Goal: Check status: Check status

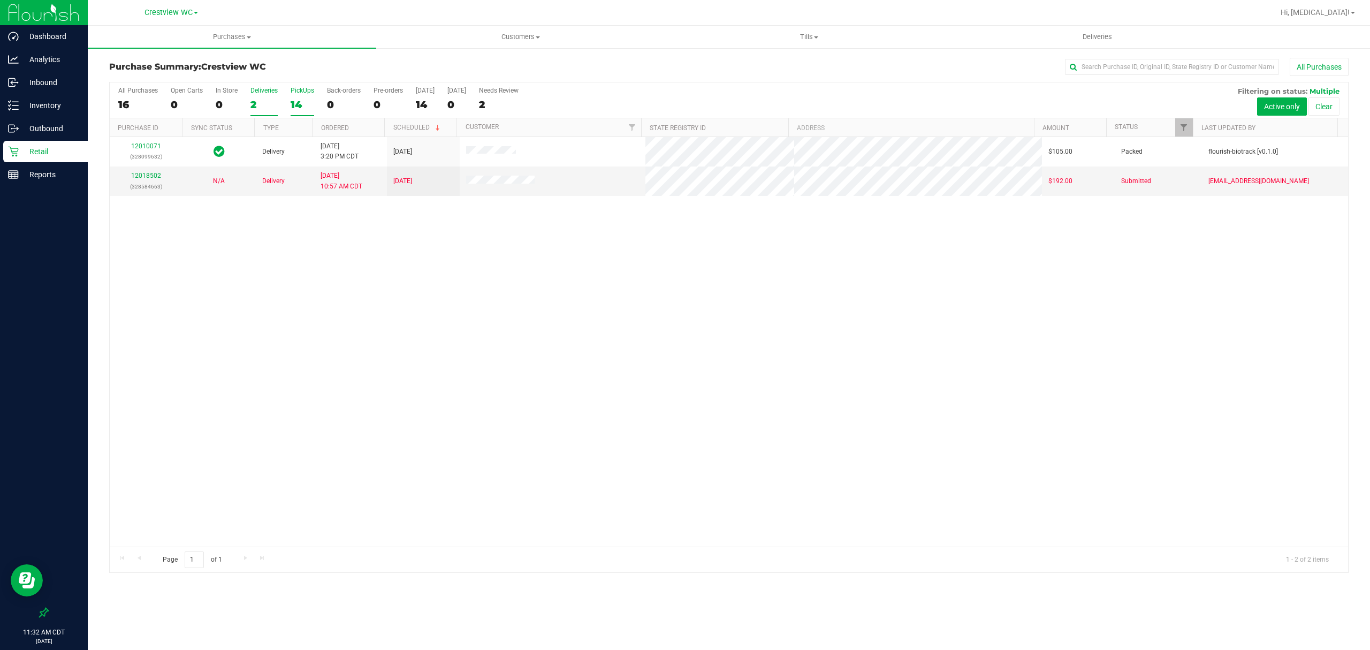
click at [298, 96] on label "PickUps 14" at bounding box center [303, 101] width 24 height 29
click at [0, 0] on input "PickUps 14" at bounding box center [0, 0] width 0 height 0
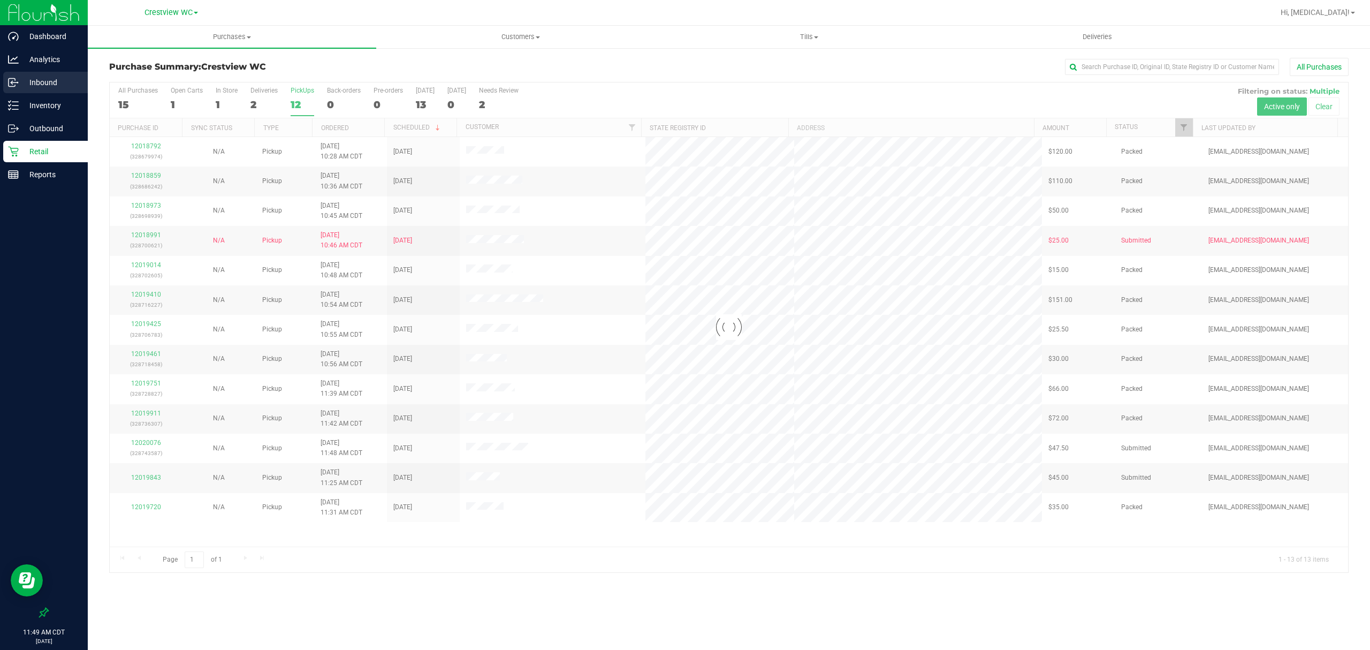
click at [46, 88] on p "Inbound" at bounding box center [51, 82] width 64 height 13
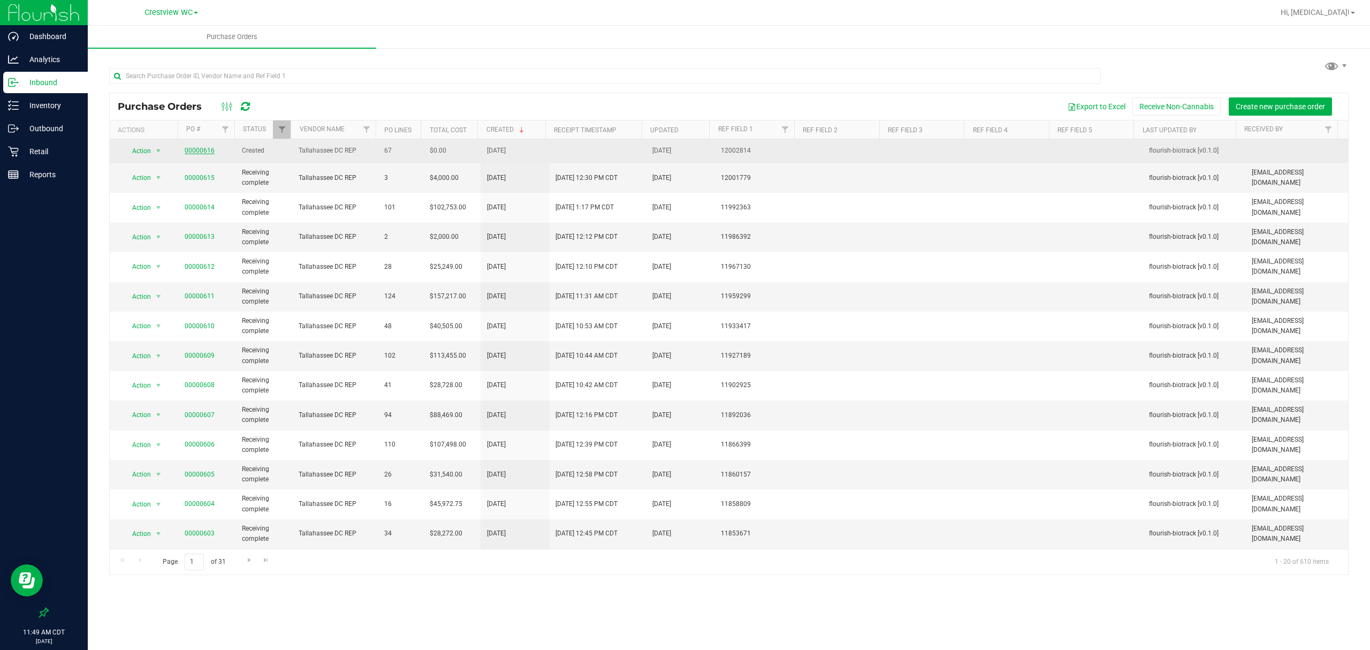
click at [198, 149] on link "00000616" at bounding box center [200, 150] width 30 height 7
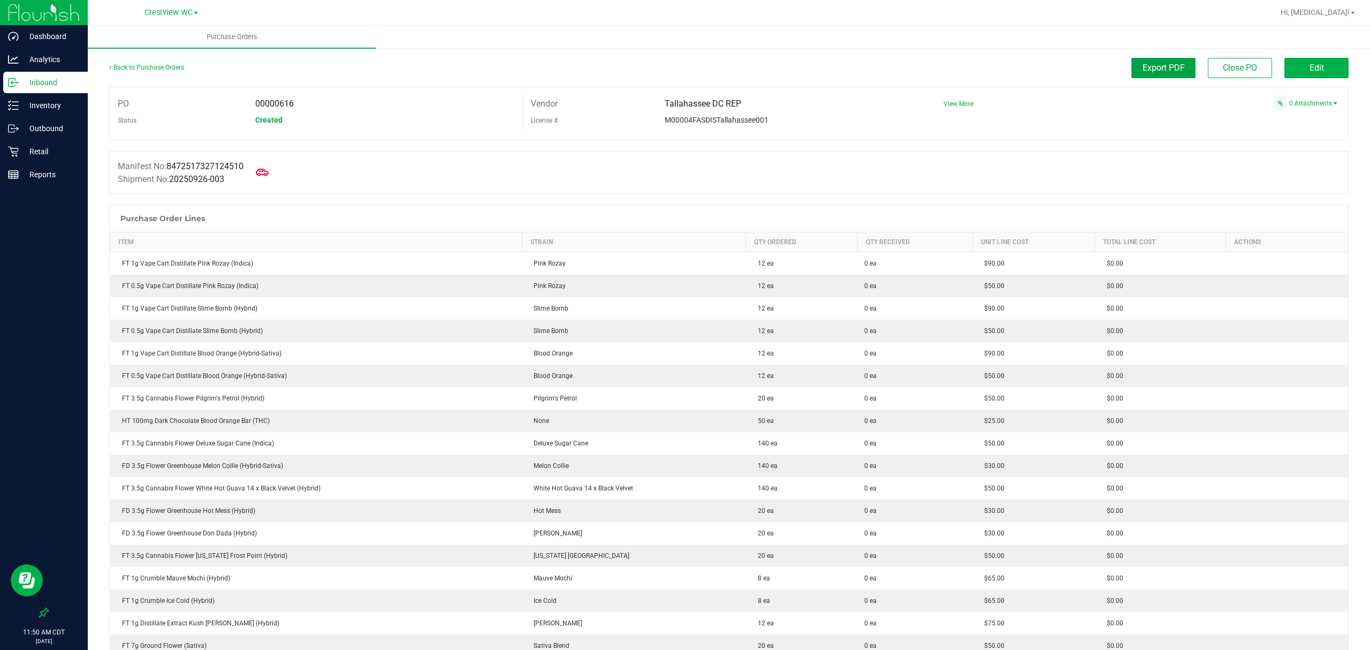
click at [1148, 63] on span "Export PDF" at bounding box center [1164, 68] width 42 height 10
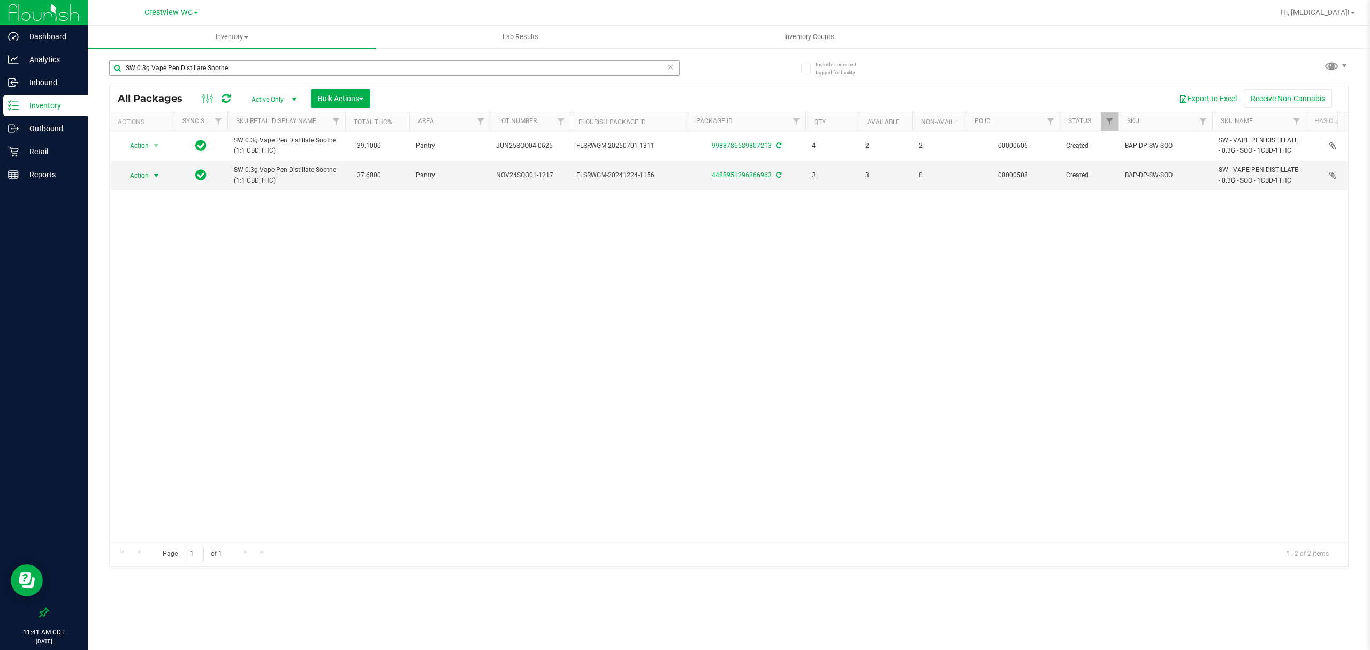
click at [231, 77] on div "SW 0.3g Vape Pen Distillate Soothe" at bounding box center [394, 72] width 571 height 25
click at [238, 66] on input "SW 0.3g Vape Pen Distillate Soothe" at bounding box center [394, 68] width 571 height 16
type input "grz"
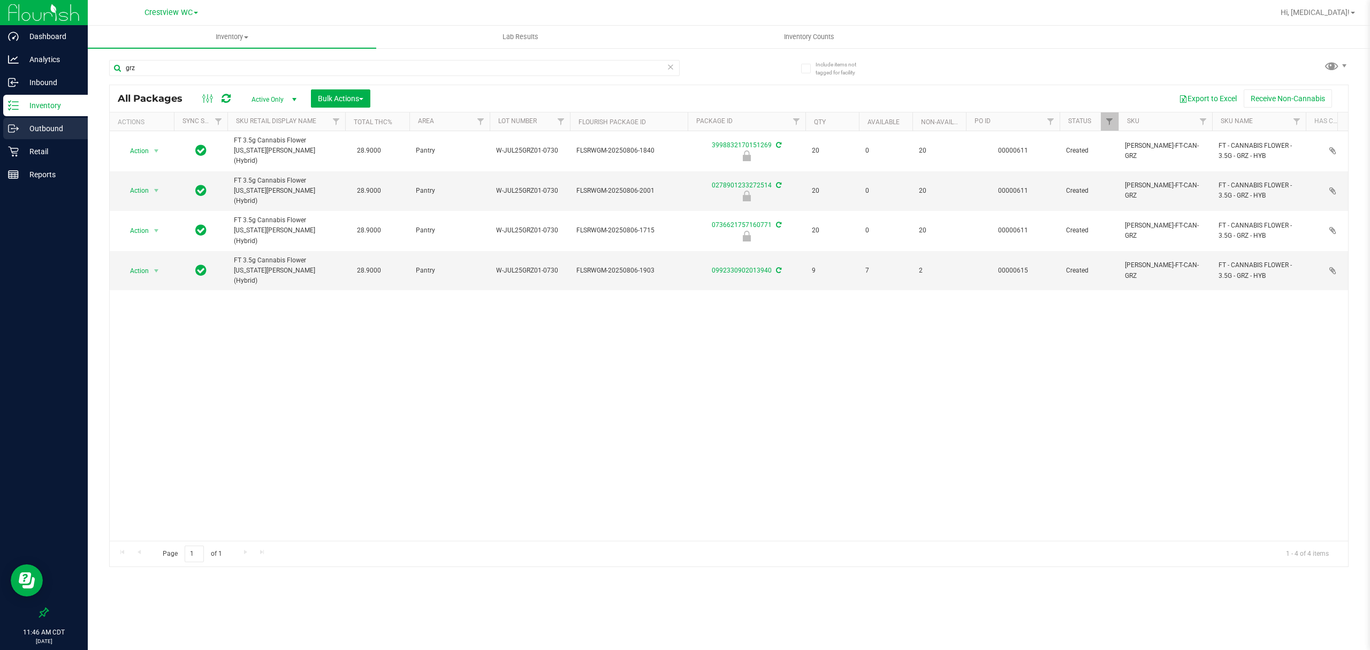
click at [54, 140] on link "Outbound" at bounding box center [44, 129] width 88 height 23
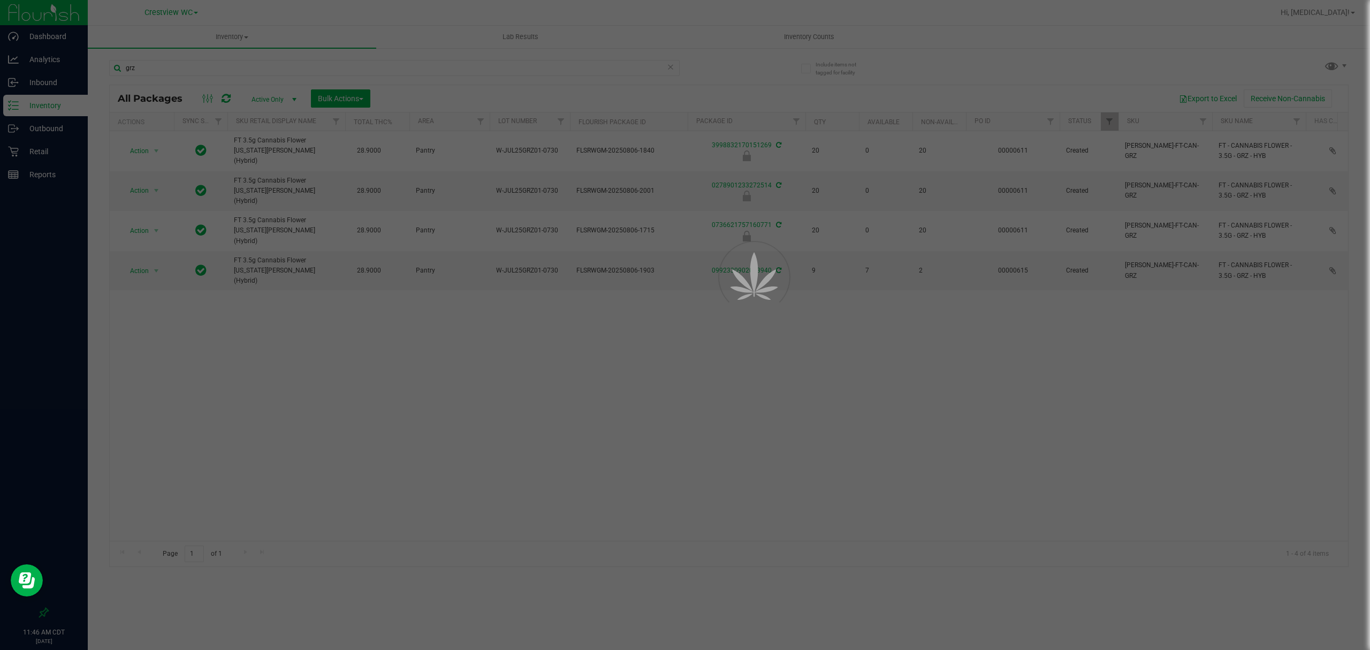
click at [46, 151] on div at bounding box center [685, 325] width 1370 height 650
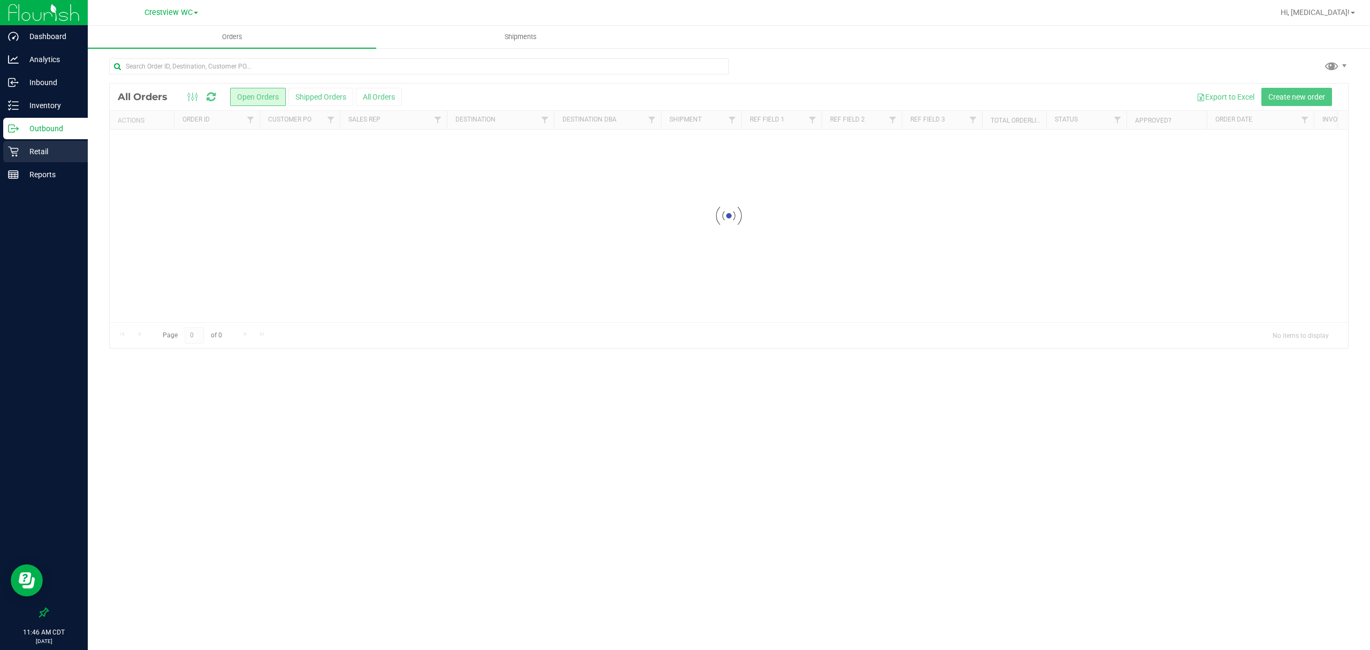
click at [54, 149] on p "Retail" at bounding box center [51, 151] width 64 height 13
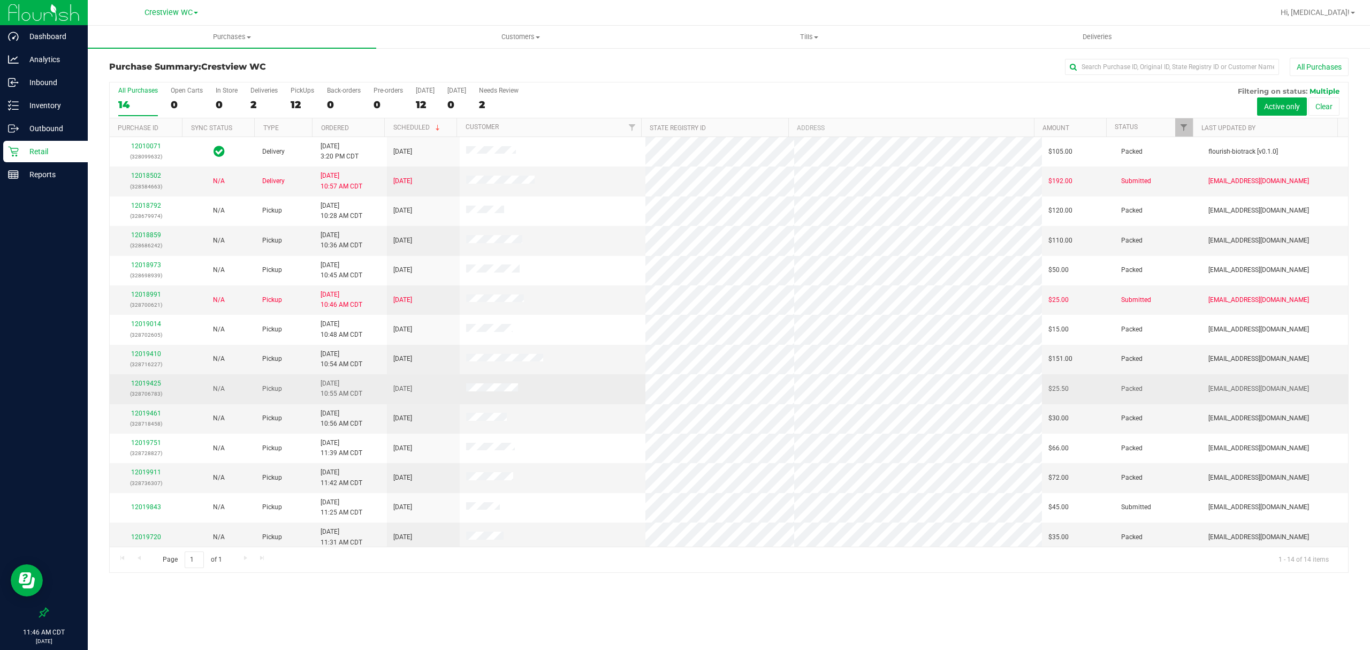
scroll to position [7, 0]
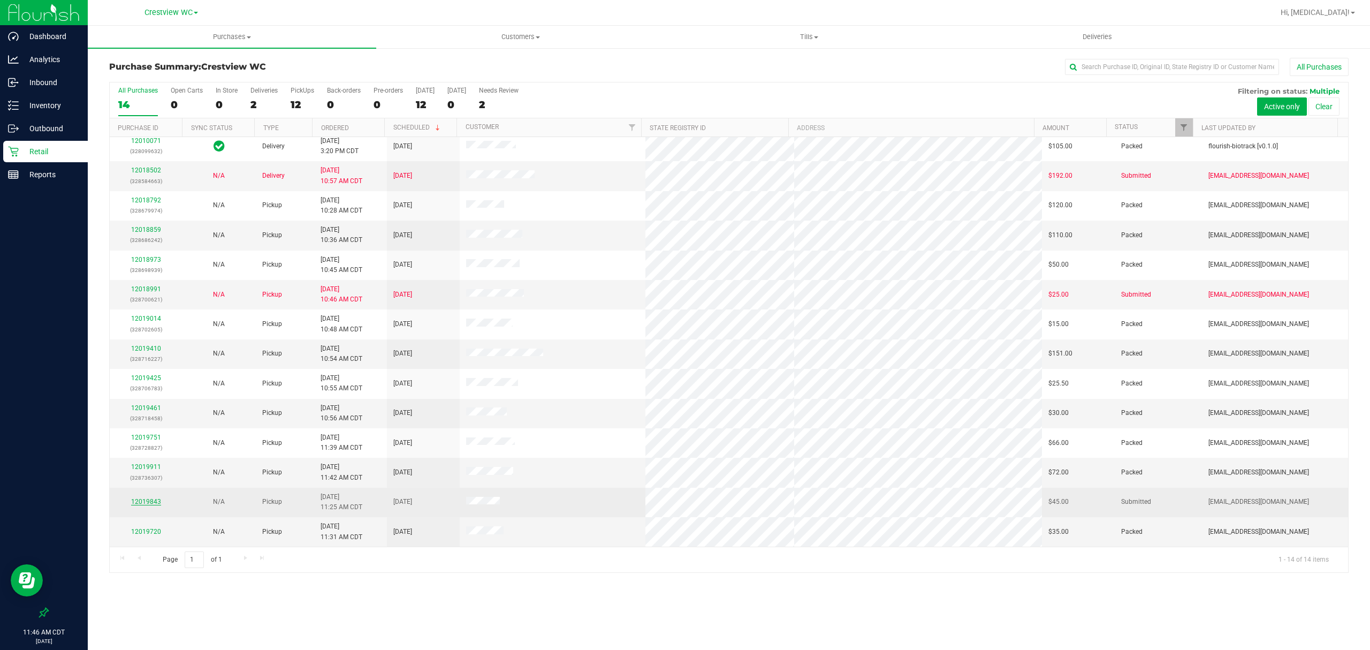
click at [140, 503] on link "12019843" at bounding box center [146, 501] width 30 height 7
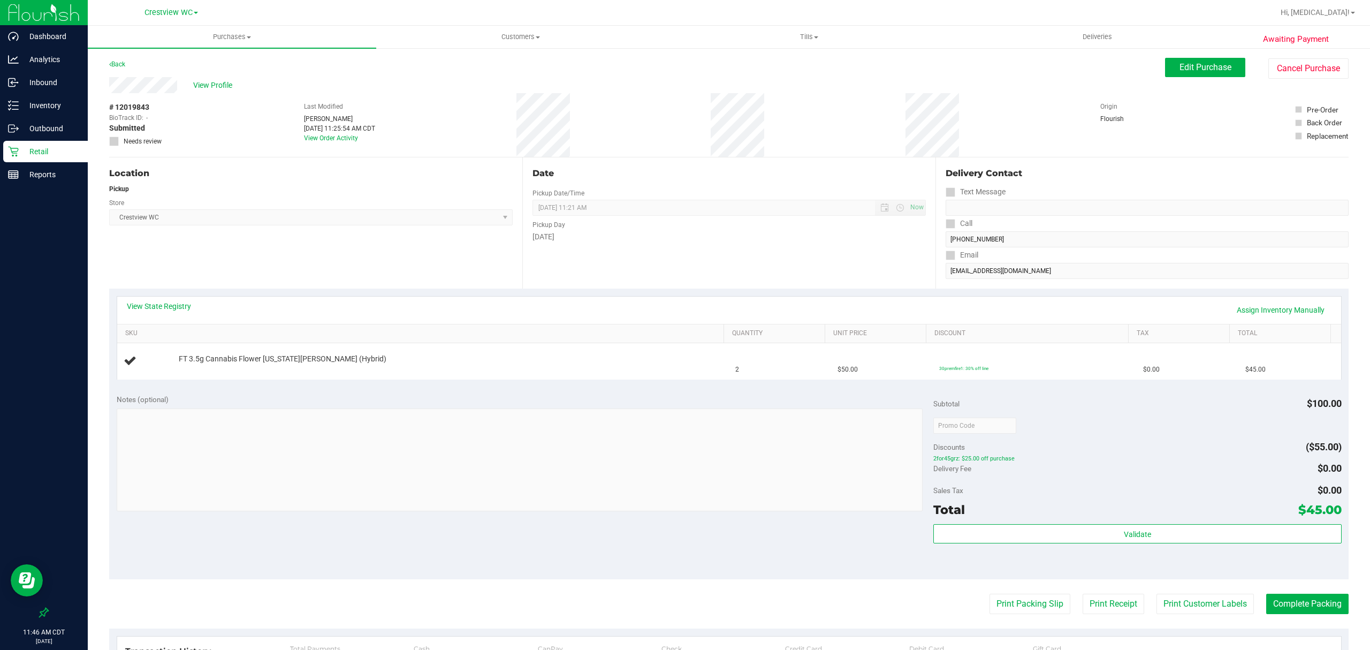
click at [31, 148] on p "Retail" at bounding box center [51, 151] width 64 height 13
